Goal: Find specific page/section

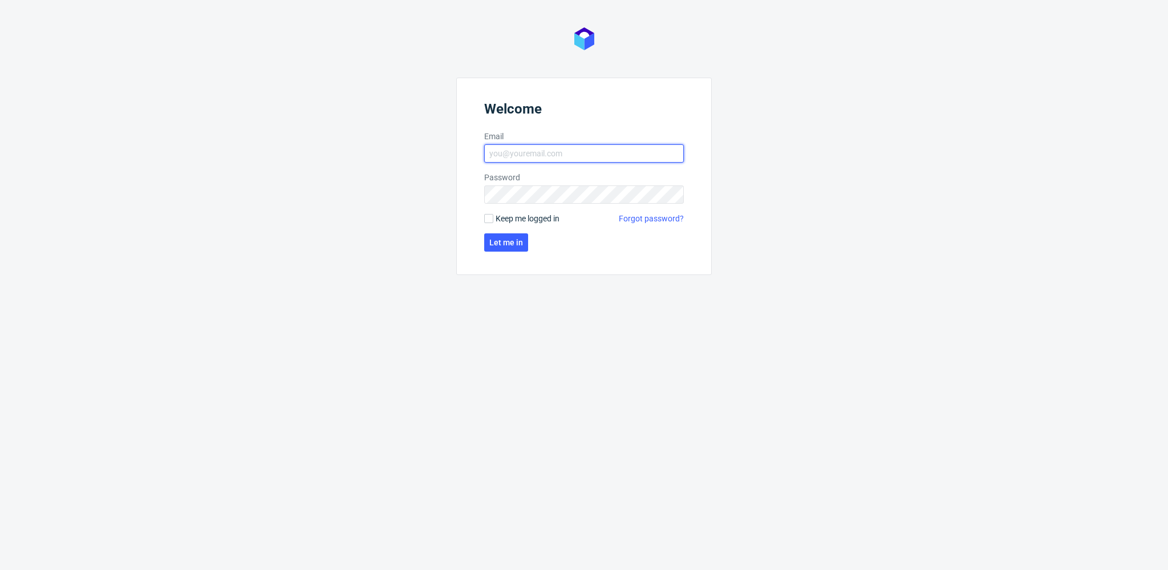
type input "[EMAIL_ADDRESS][PERSON_NAME][DOMAIN_NAME]"
click at [517, 232] on form "Welcome Email [EMAIL_ADDRESS][PERSON_NAME][DOMAIN_NAME] Password Keep me logged…" at bounding box center [584, 176] width 256 height 197
click at [516, 239] on span "Let me in" at bounding box center [506, 242] width 34 height 8
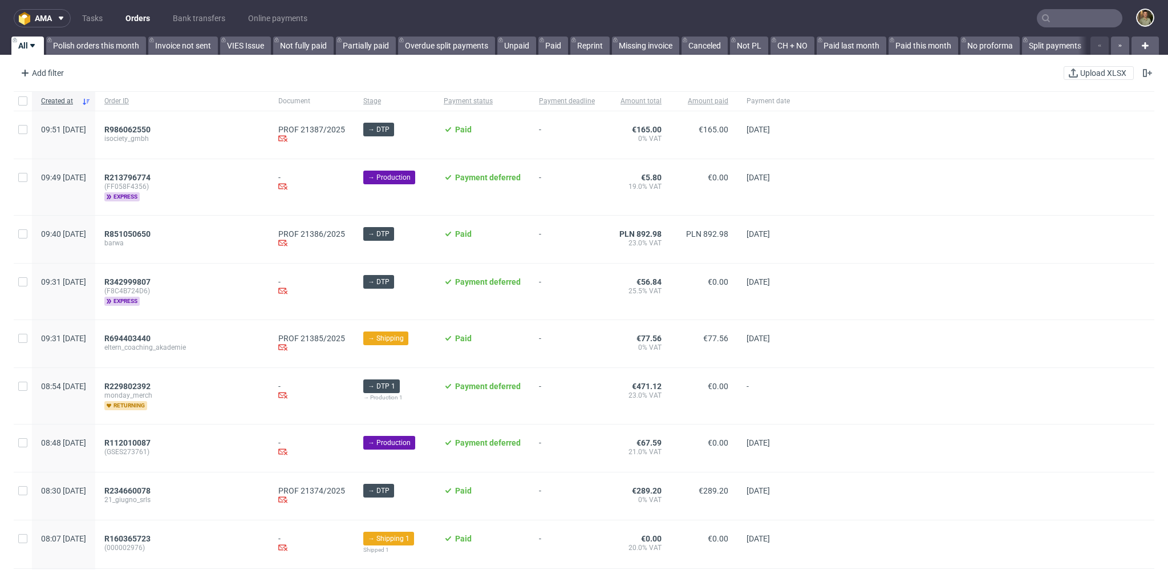
click at [550, 20] on nav "ama Tasks Orders Bank transfers Online payments" at bounding box center [584, 18] width 1168 height 37
